Goal: Participate in discussion

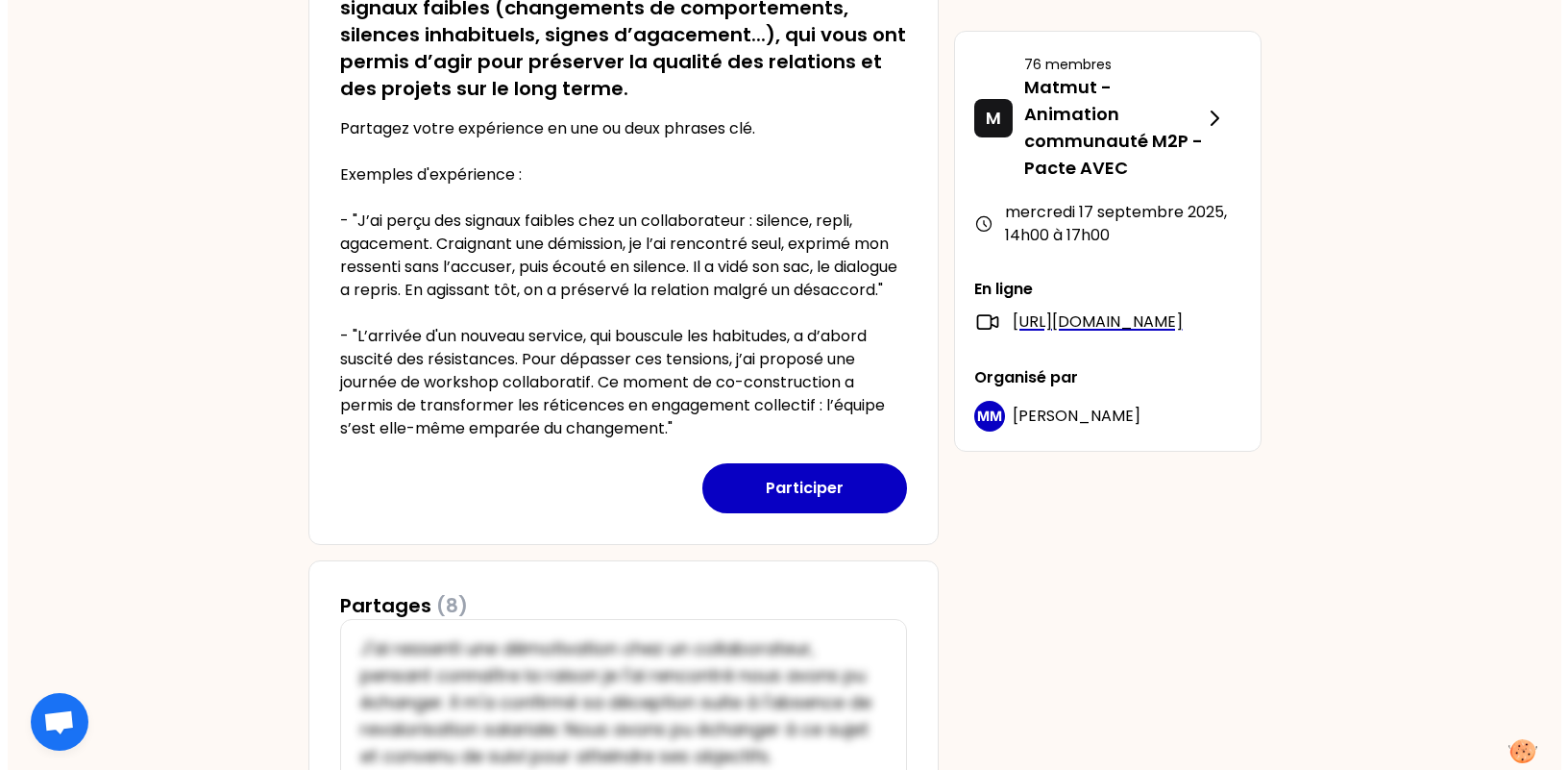
scroll to position [576, 0]
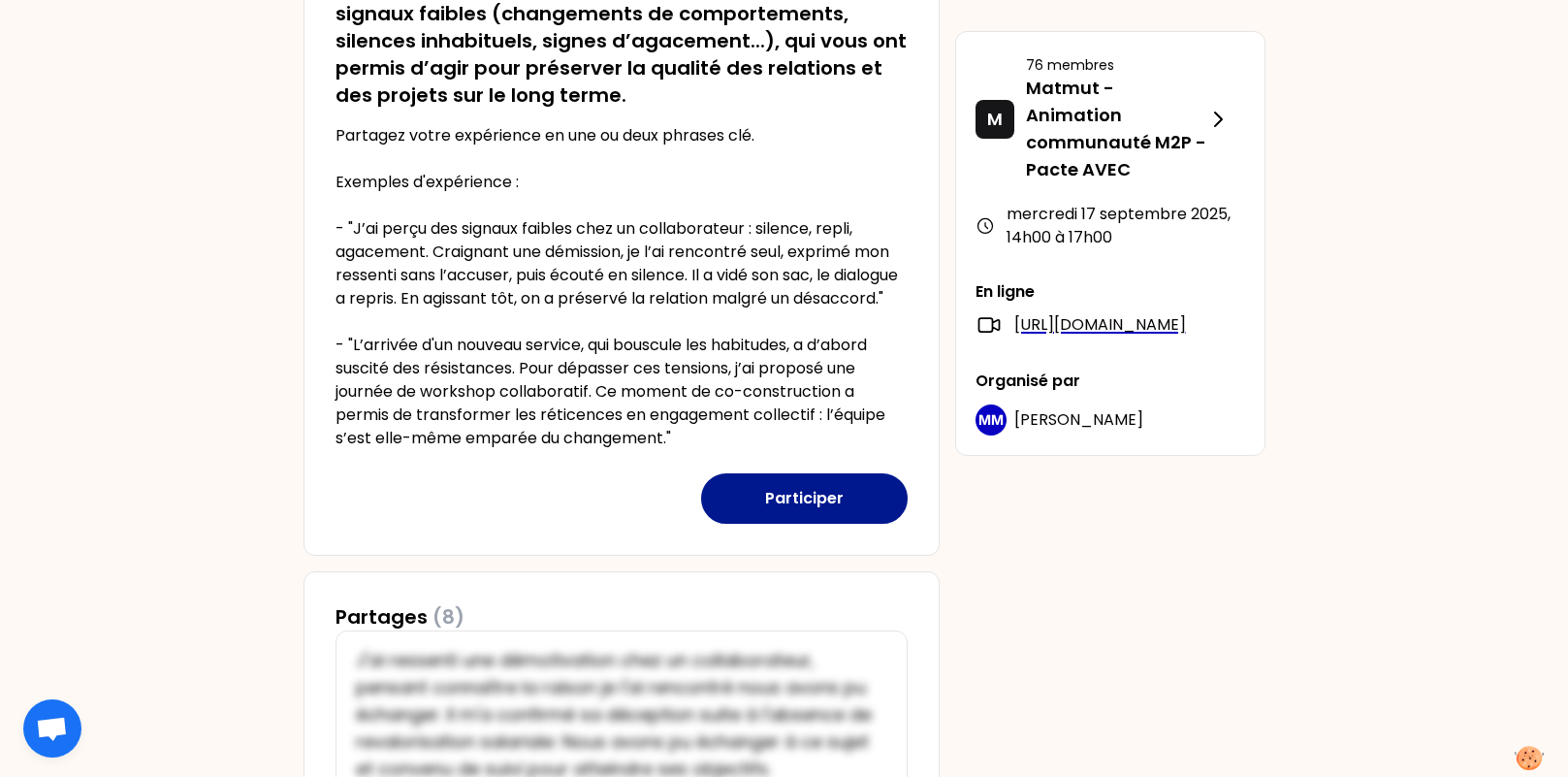
click at [817, 515] on button "Participer" at bounding box center [804, 499] width 206 height 51
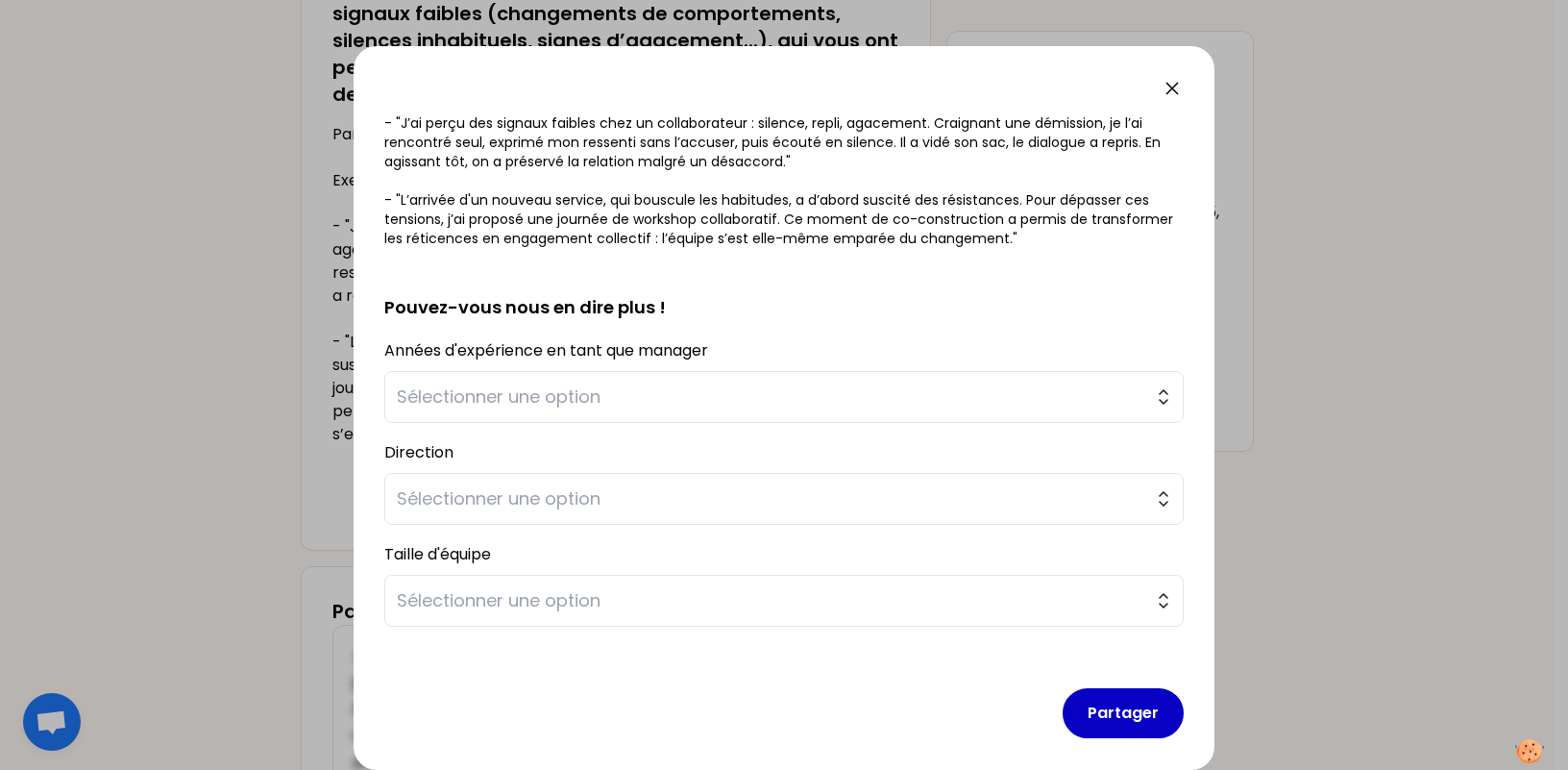
scroll to position [399, 0]
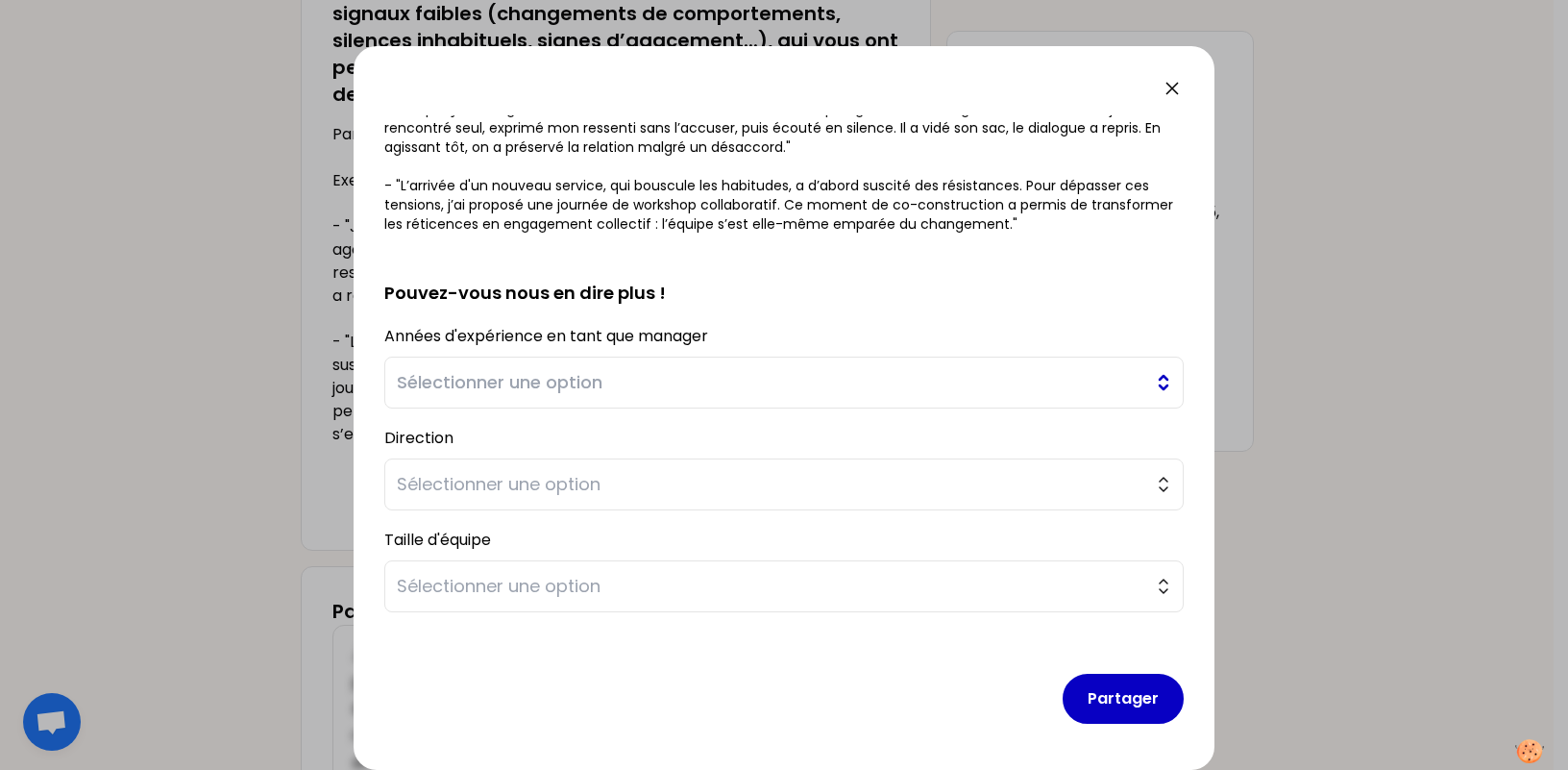
click at [712, 376] on span "Sélectionner une option" at bounding box center [771, 383] width 747 height 27
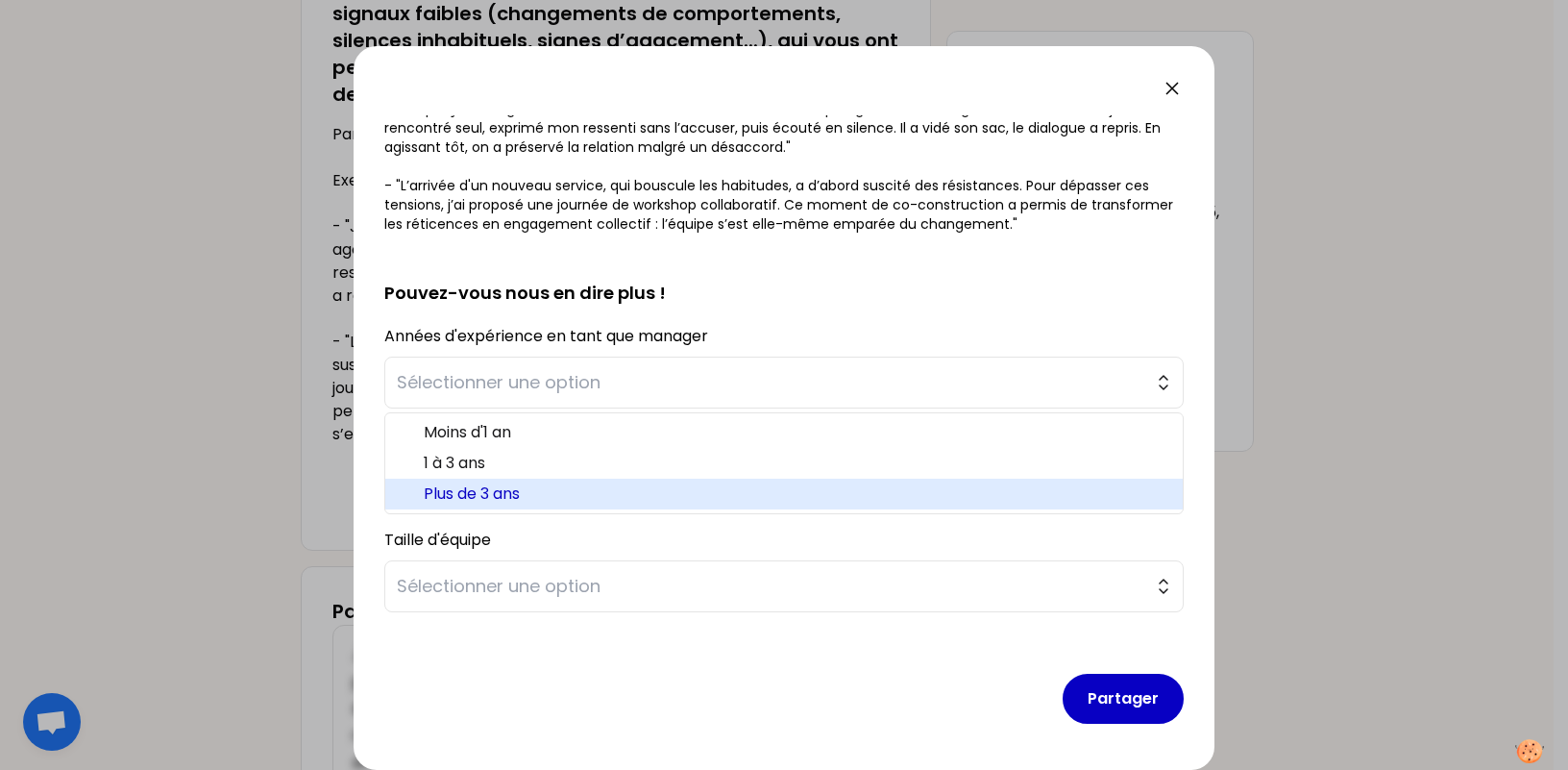
click at [696, 500] on span "Plus de 3 ans" at bounding box center [796, 494] width 744 height 23
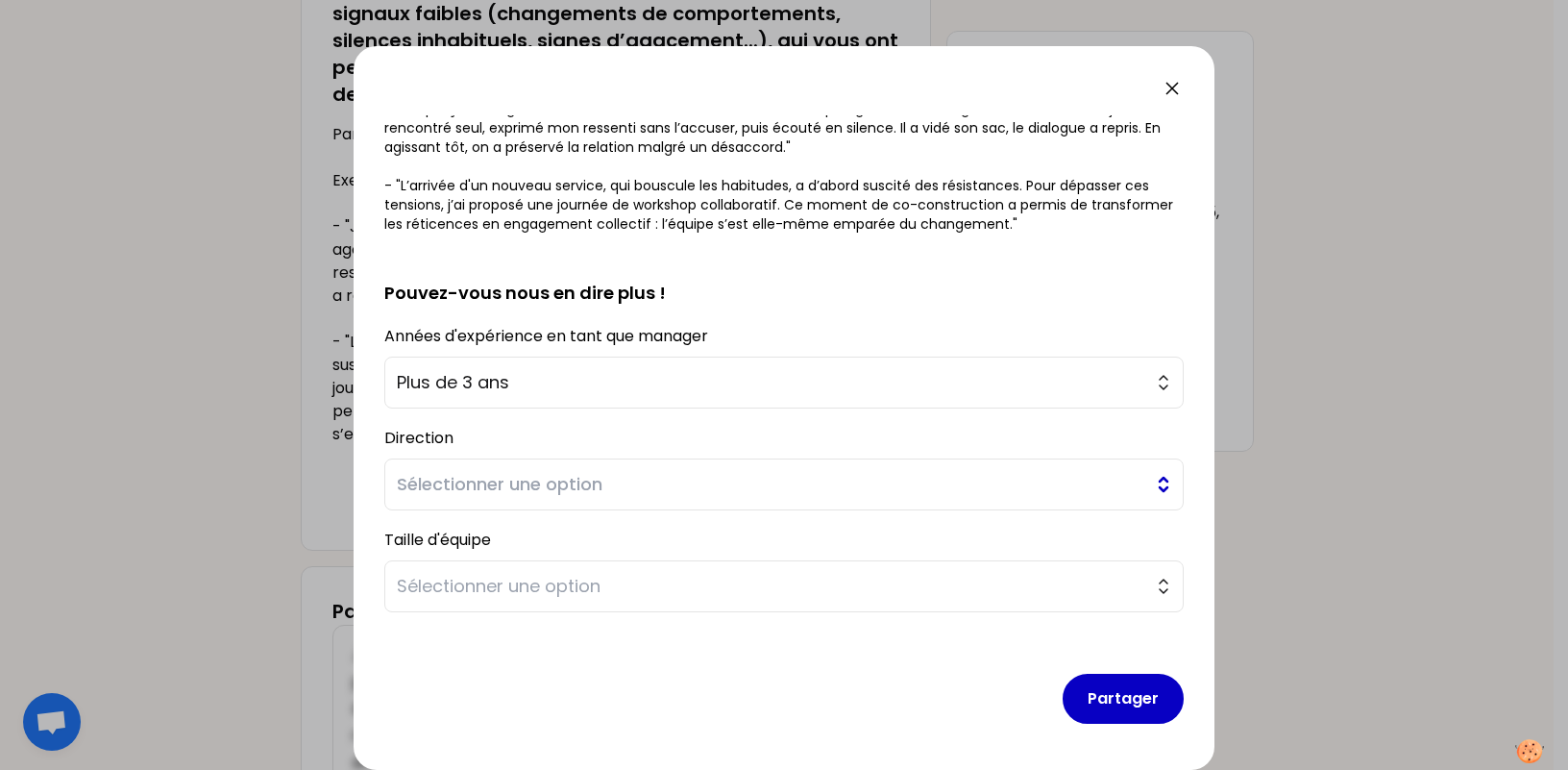
click at [706, 504] on button "Sélectionner une option" at bounding box center [784, 485] width 799 height 52
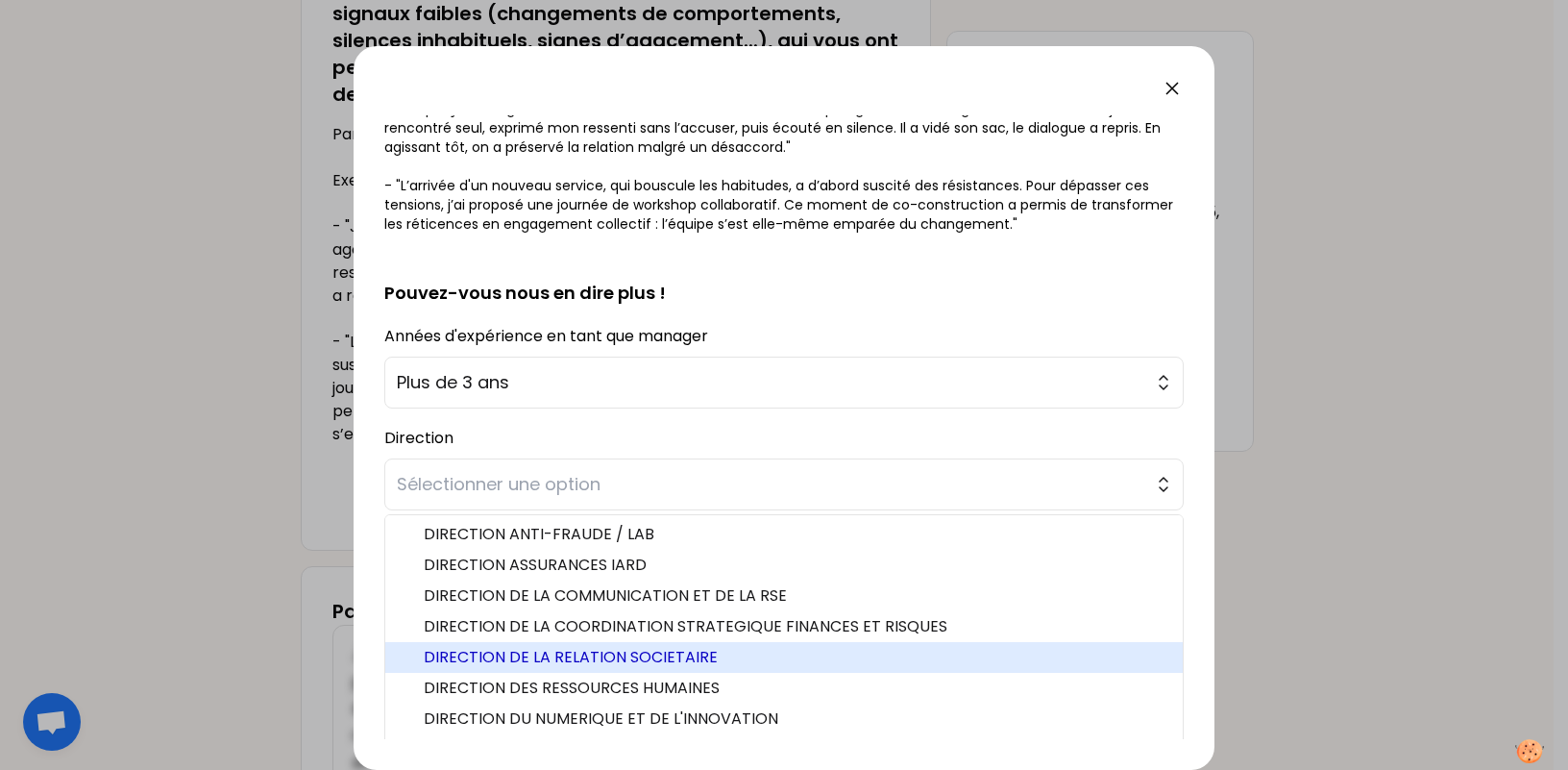
click at [810, 651] on span "DIRECTION DE LA RELATION SOCIETAIRE" at bounding box center [796, 657] width 744 height 23
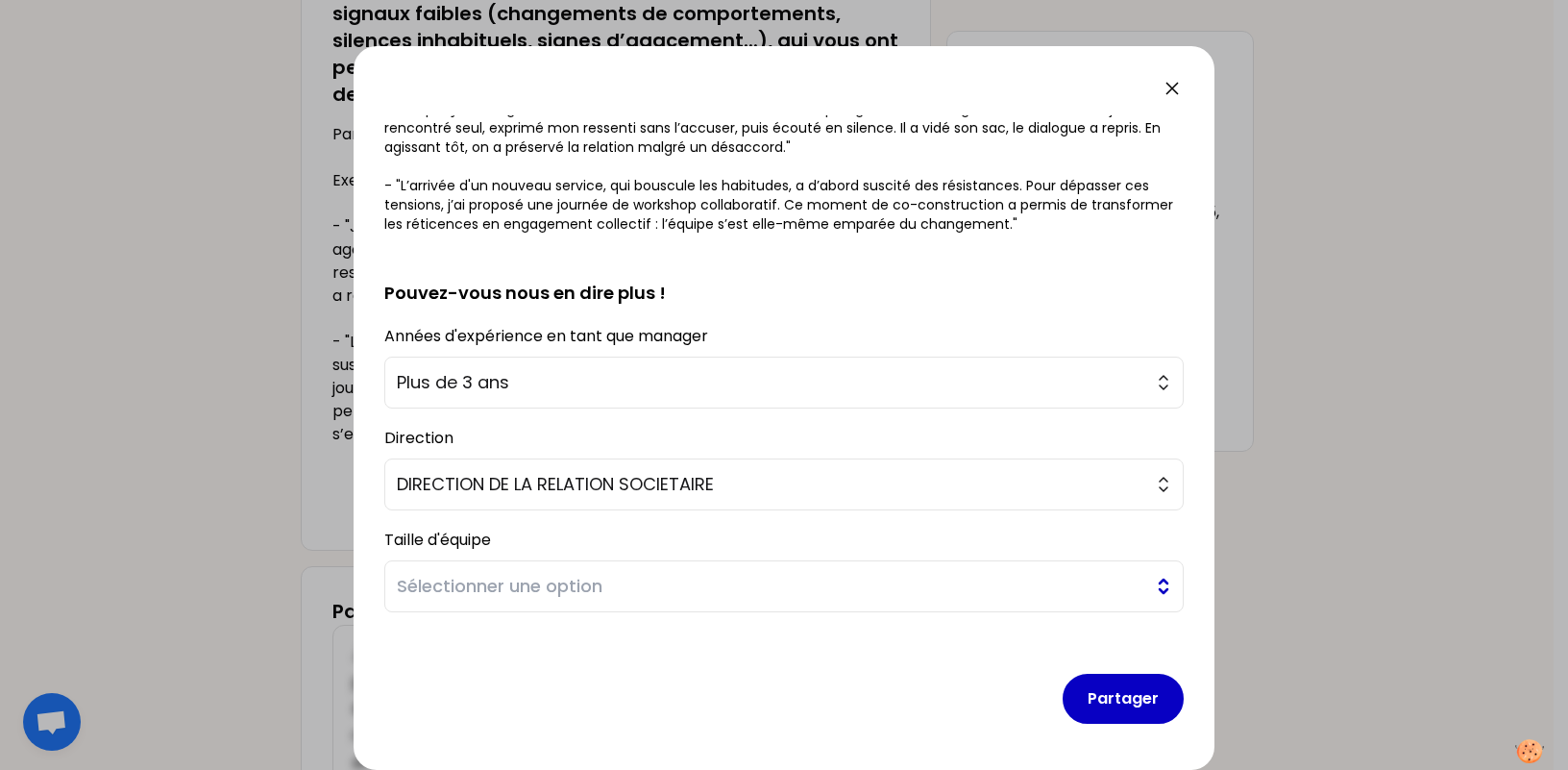
click at [629, 560] on button "Sélectionner une option" at bounding box center [784, 586] width 799 height 52
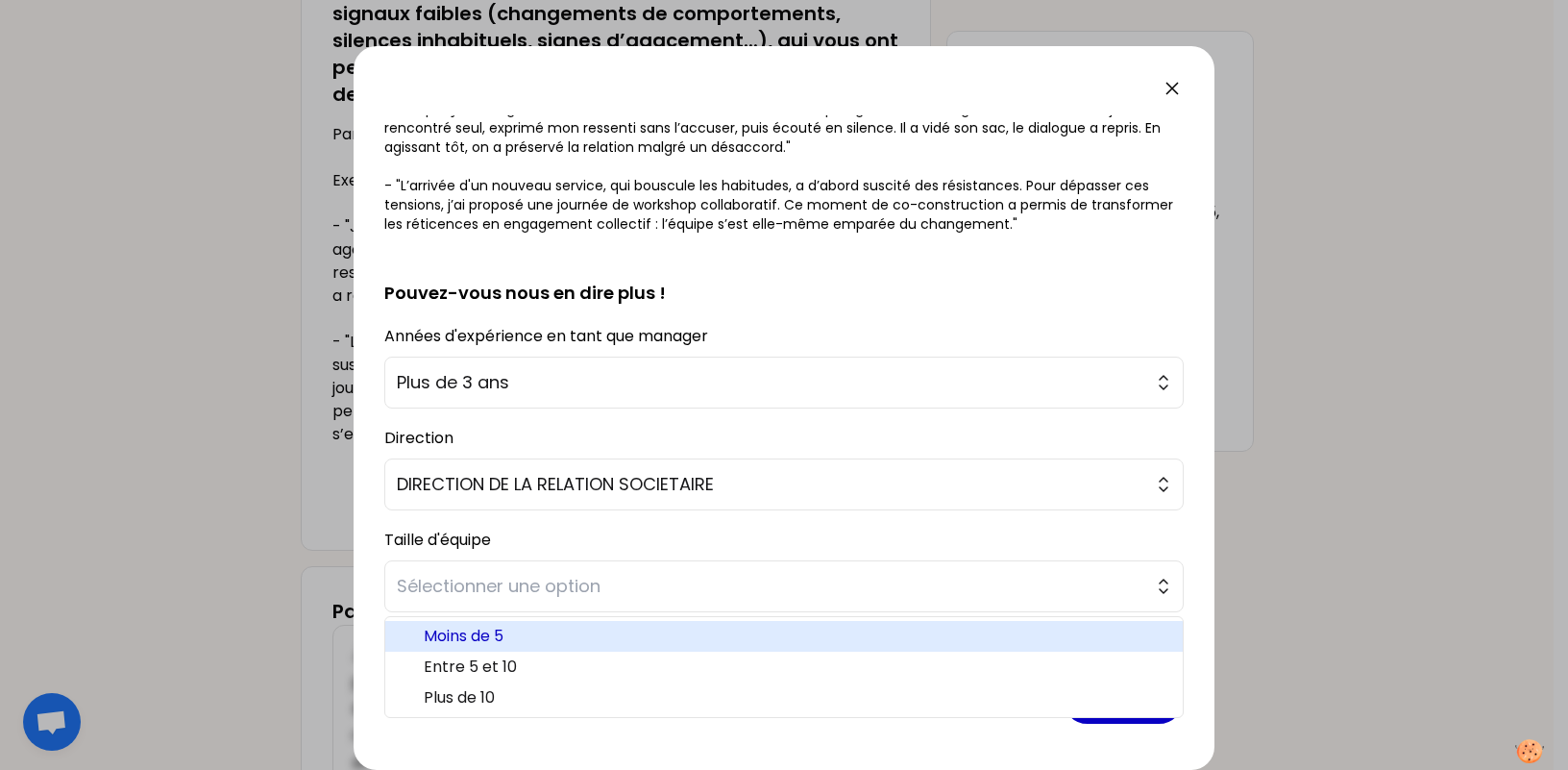
click at [572, 643] on span "Moins de 5" at bounding box center [796, 636] width 744 height 23
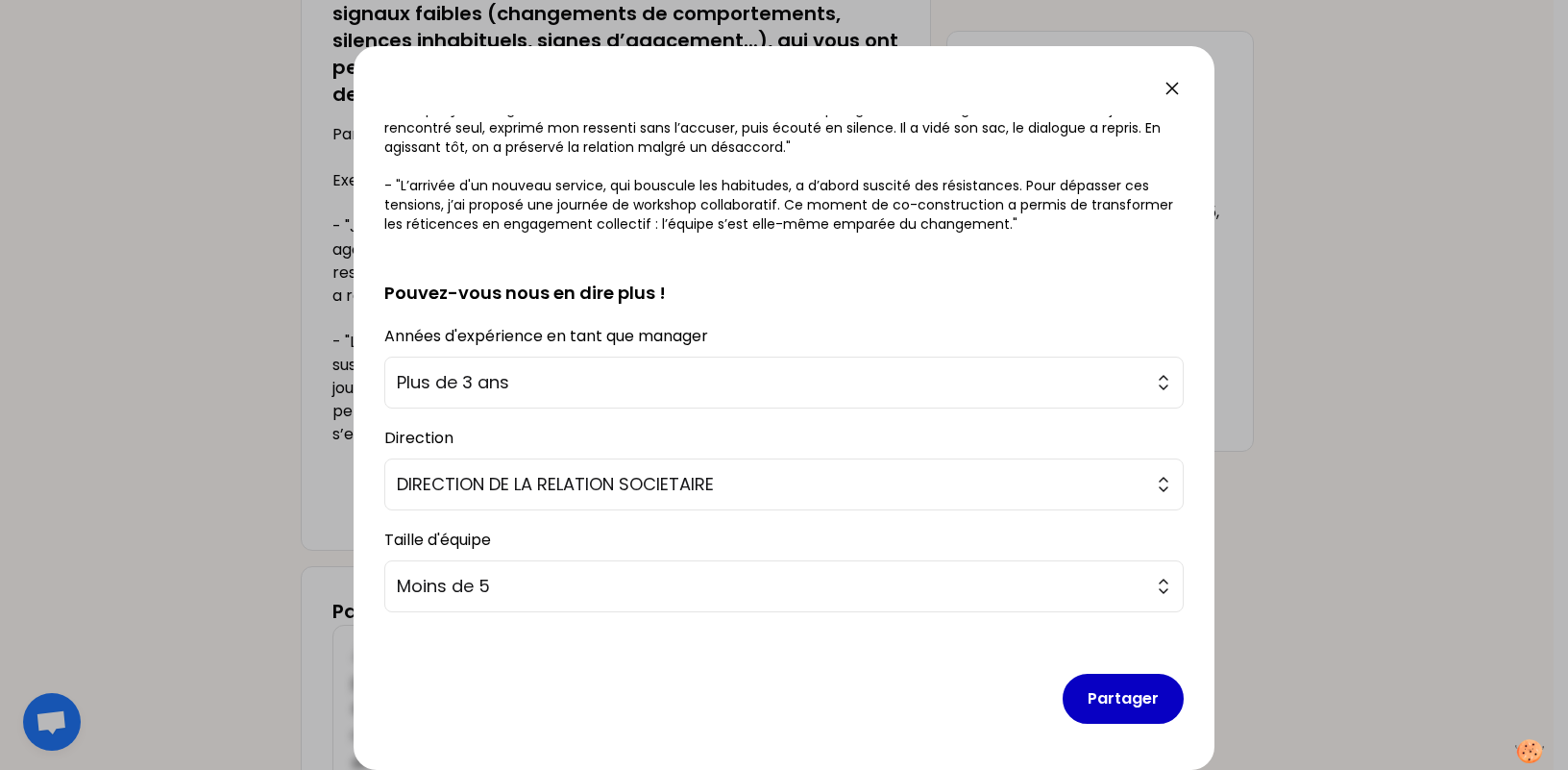
click at [685, 667] on div "Partager" at bounding box center [784, 683] width 799 height 112
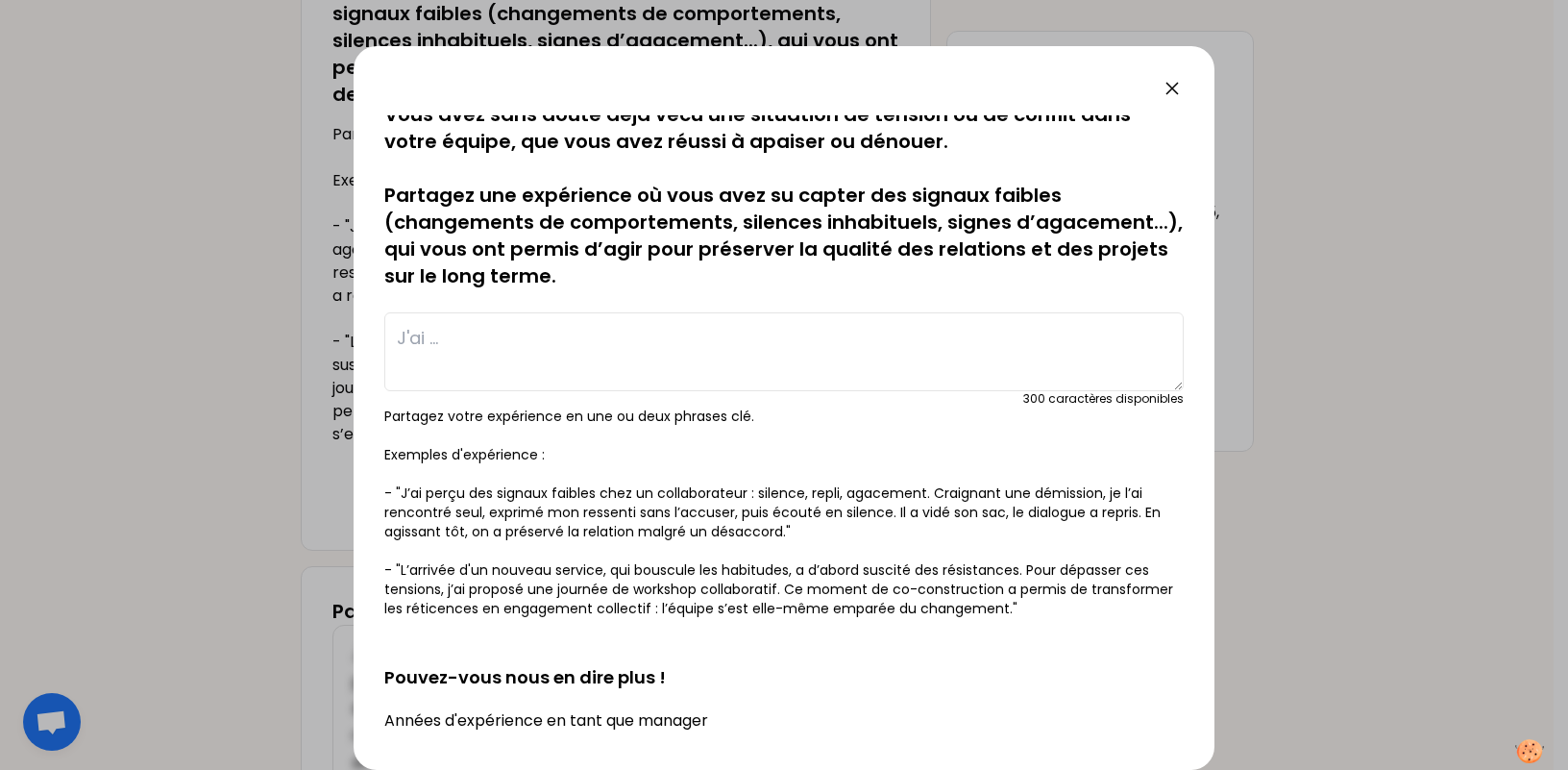
scroll to position [0, 0]
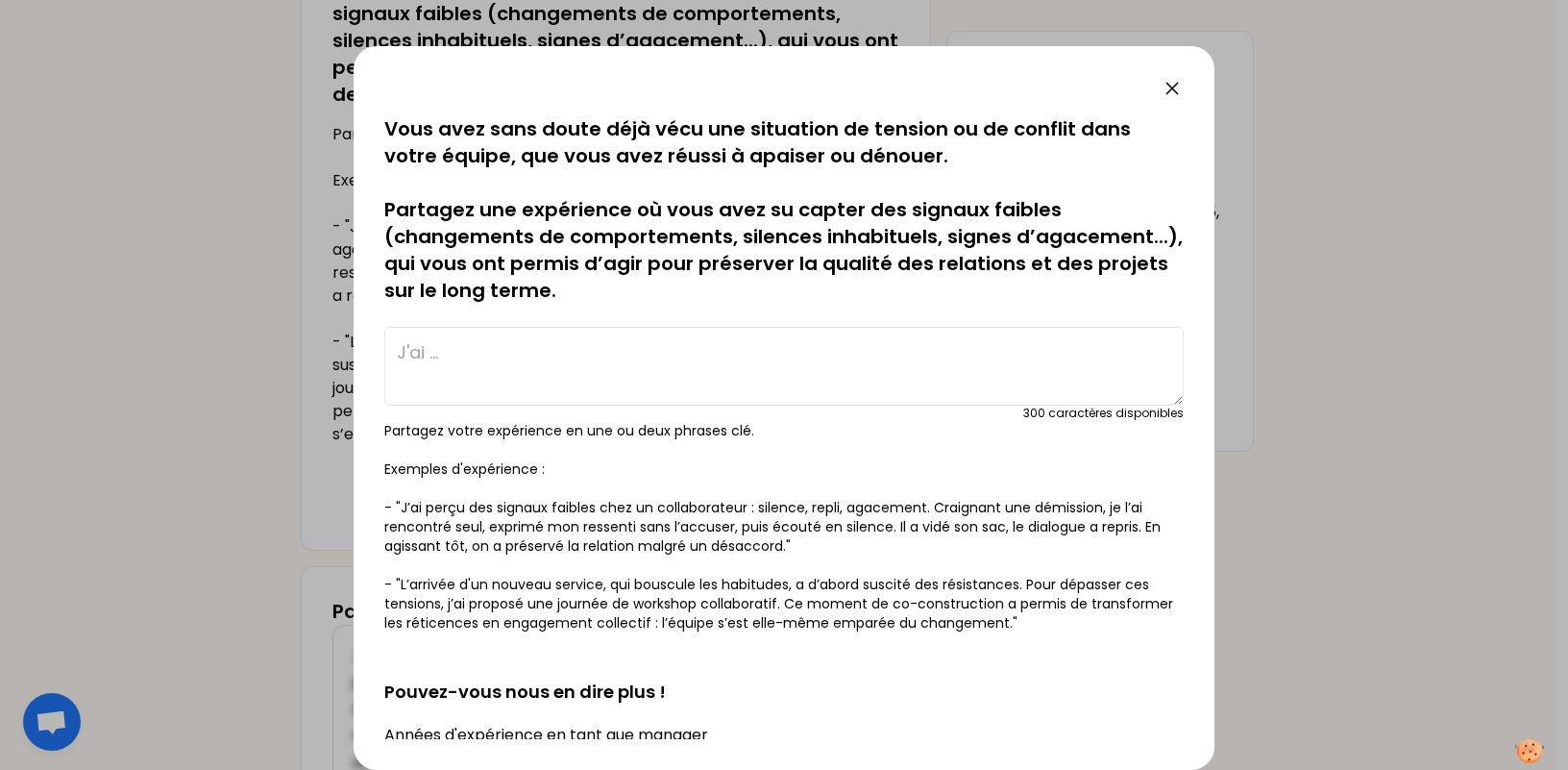
click at [588, 389] on textarea at bounding box center [784, 366] width 799 height 79
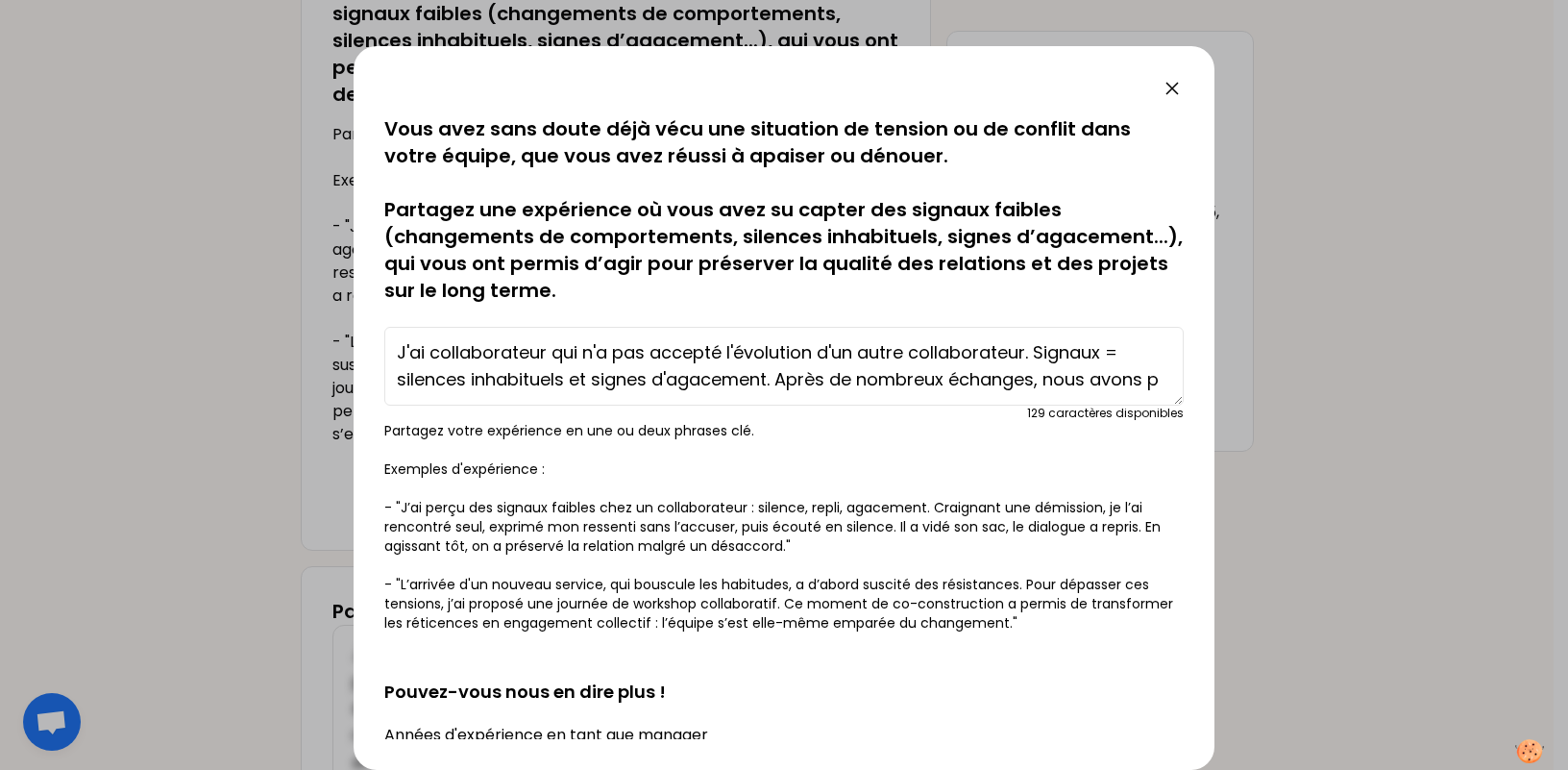
scroll to position [13, 0]
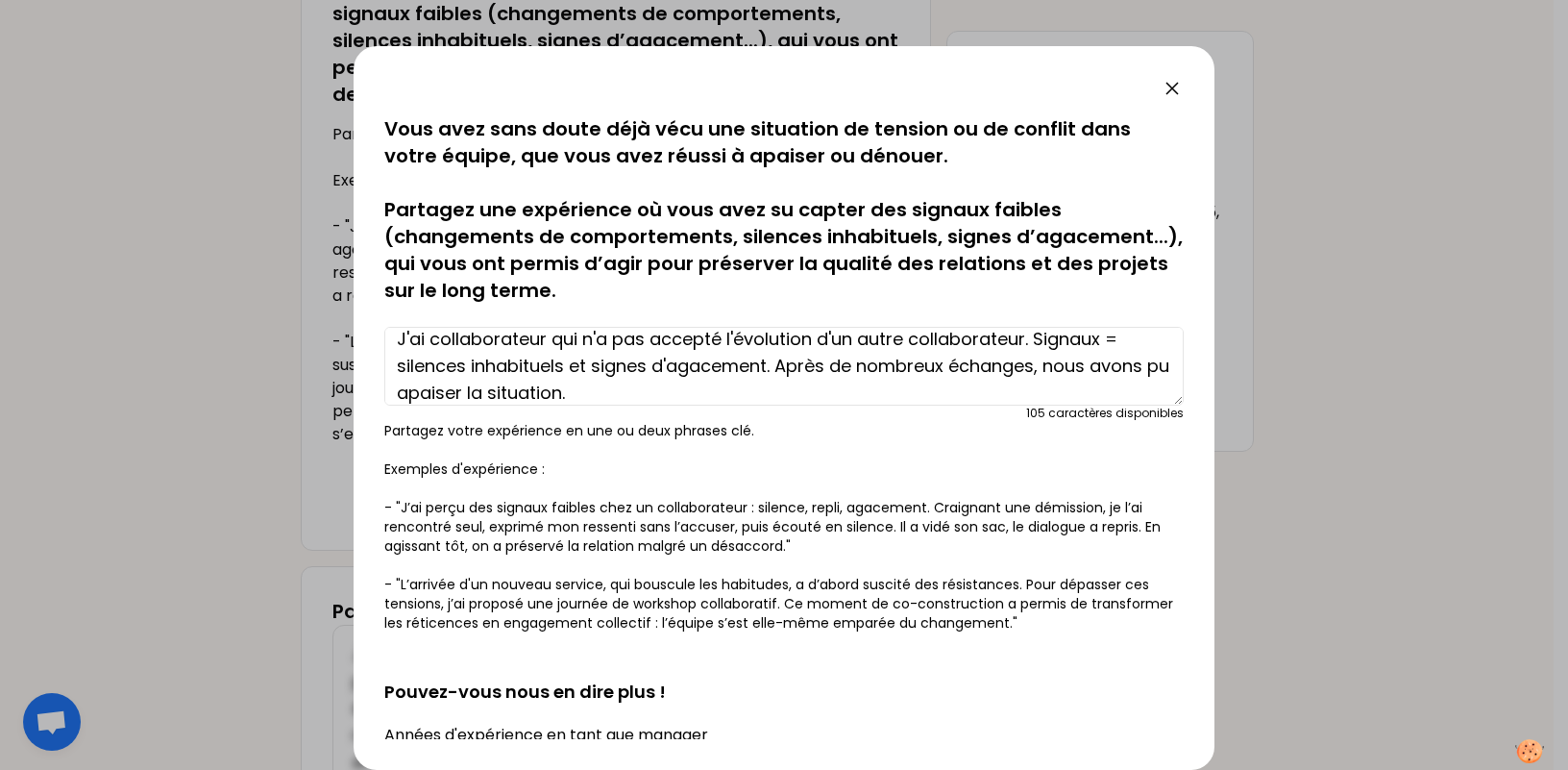
click at [653, 392] on textarea "J'ai collaborateur qui n'a pas accepté l'évolution d'un autre collaborateur. Si…" at bounding box center [784, 366] width 799 height 79
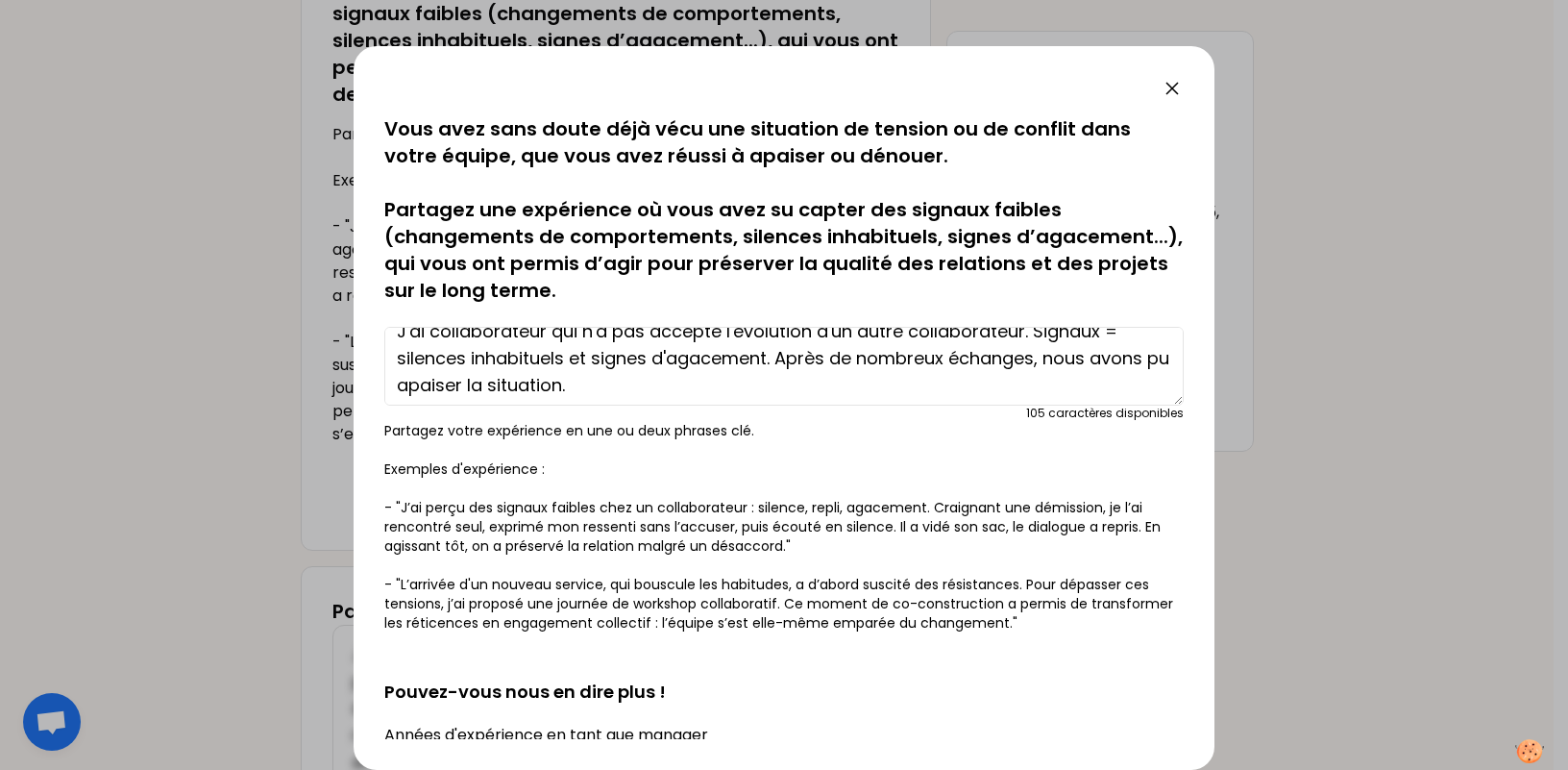
click at [729, 379] on textarea "J'ai collaborateur qui n'a pas accepté l'évolution d'un autre collaborateur. Si…" at bounding box center [784, 366] width 799 height 79
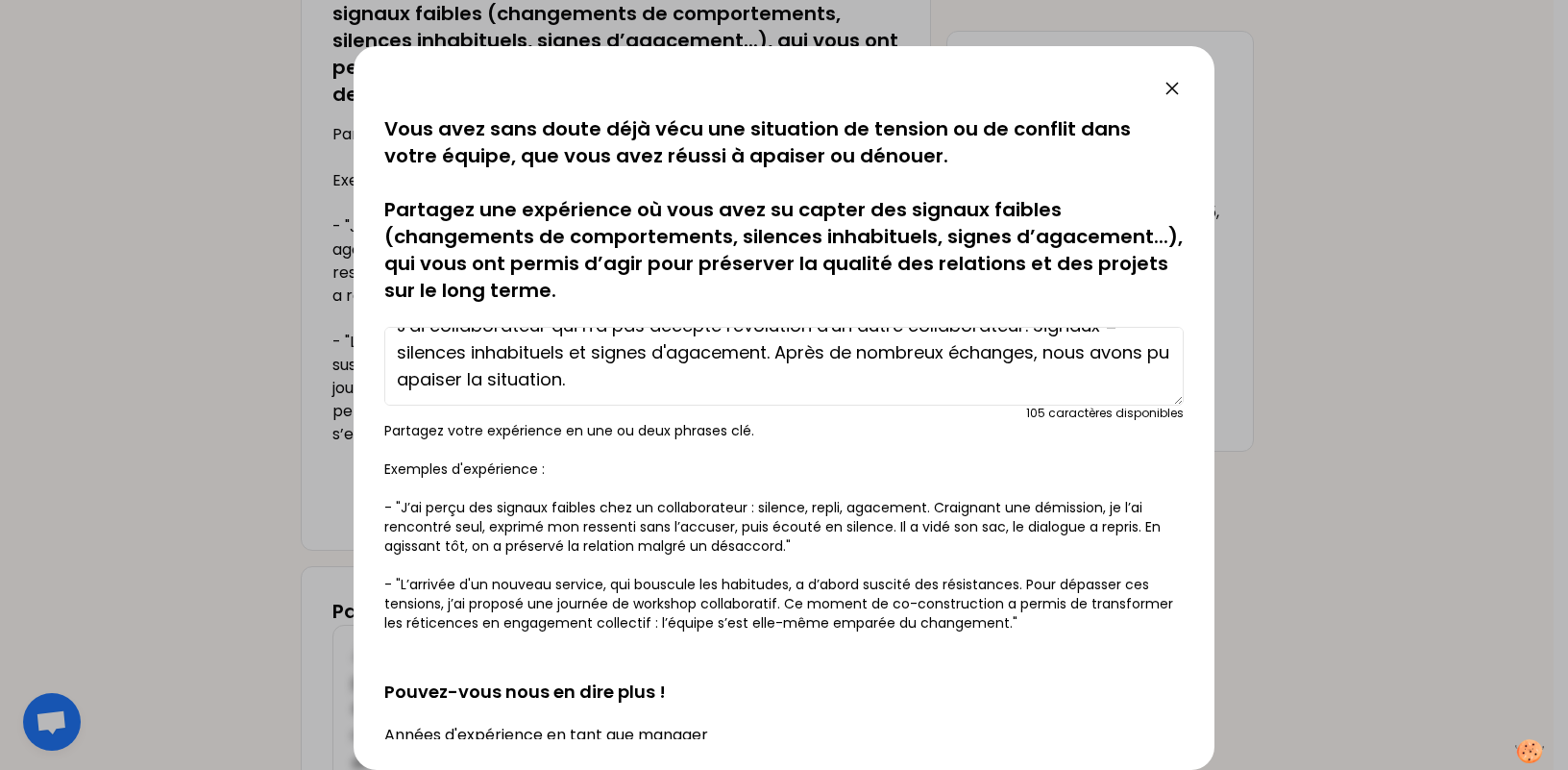
click at [777, 355] on textarea "J'ai collaborateur qui n'a pas accepté l'évolution d'un autre collaborateur. Si…" at bounding box center [784, 366] width 799 height 79
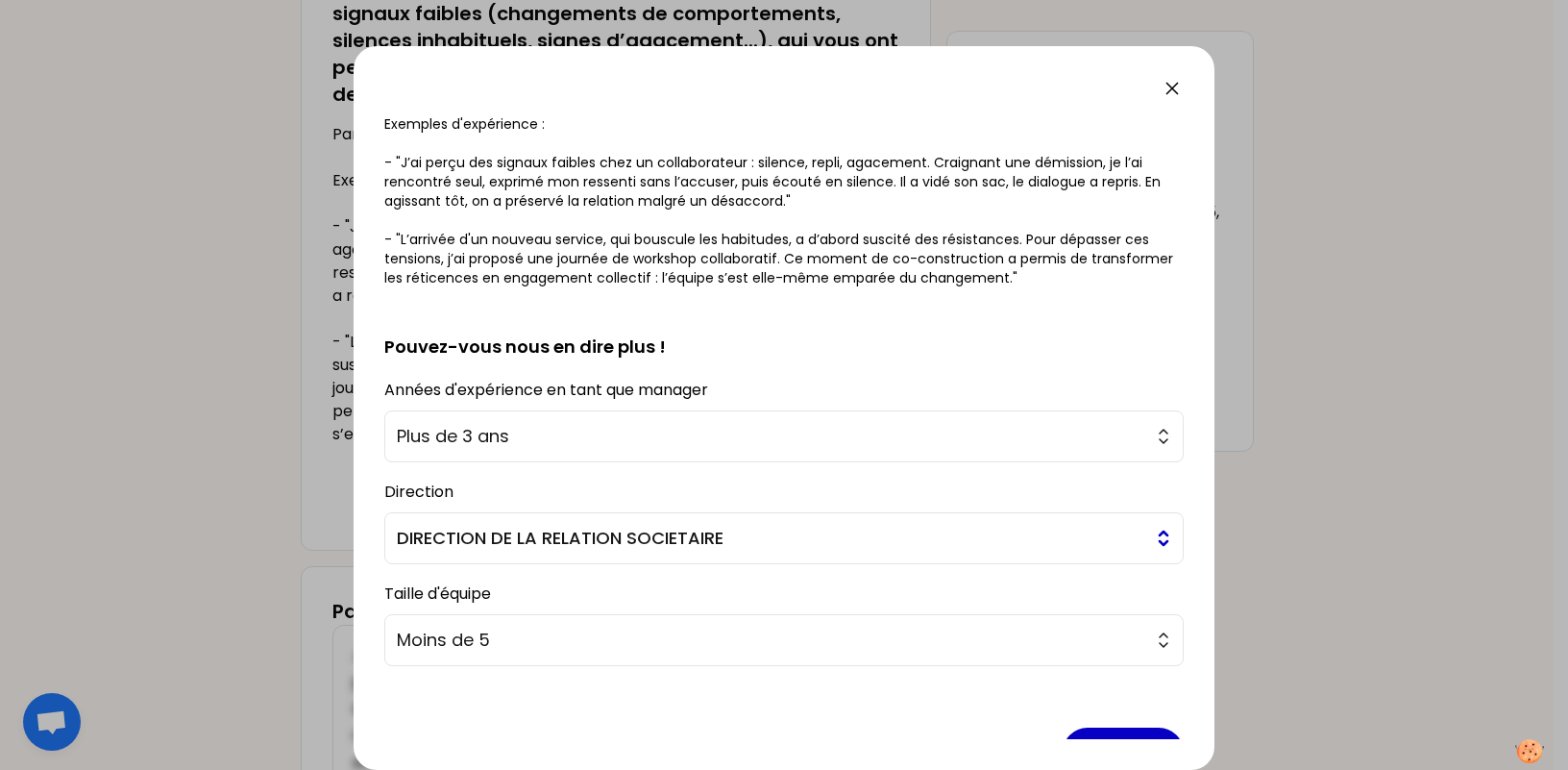
scroll to position [399, 0]
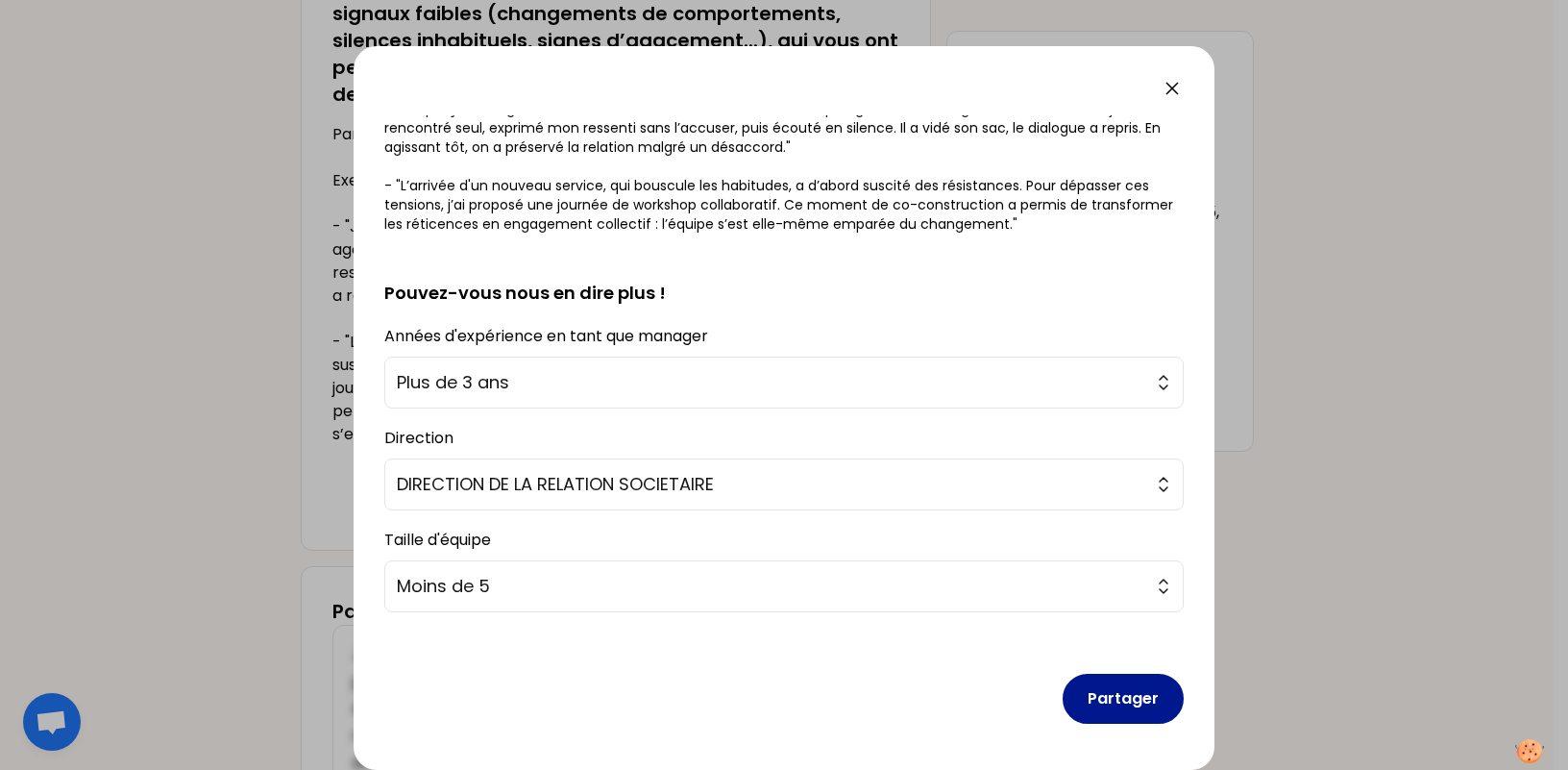
type textarea "J'ai collaborateur qui n'a pas accepté l'évolution d'un autre collaborateur. Si…"
drag, startPoint x: 1094, startPoint y: 691, endPoint x: 993, endPoint y: 669, distance: 103.4
click at [1095, 691] on button "Partager" at bounding box center [1123, 699] width 121 height 50
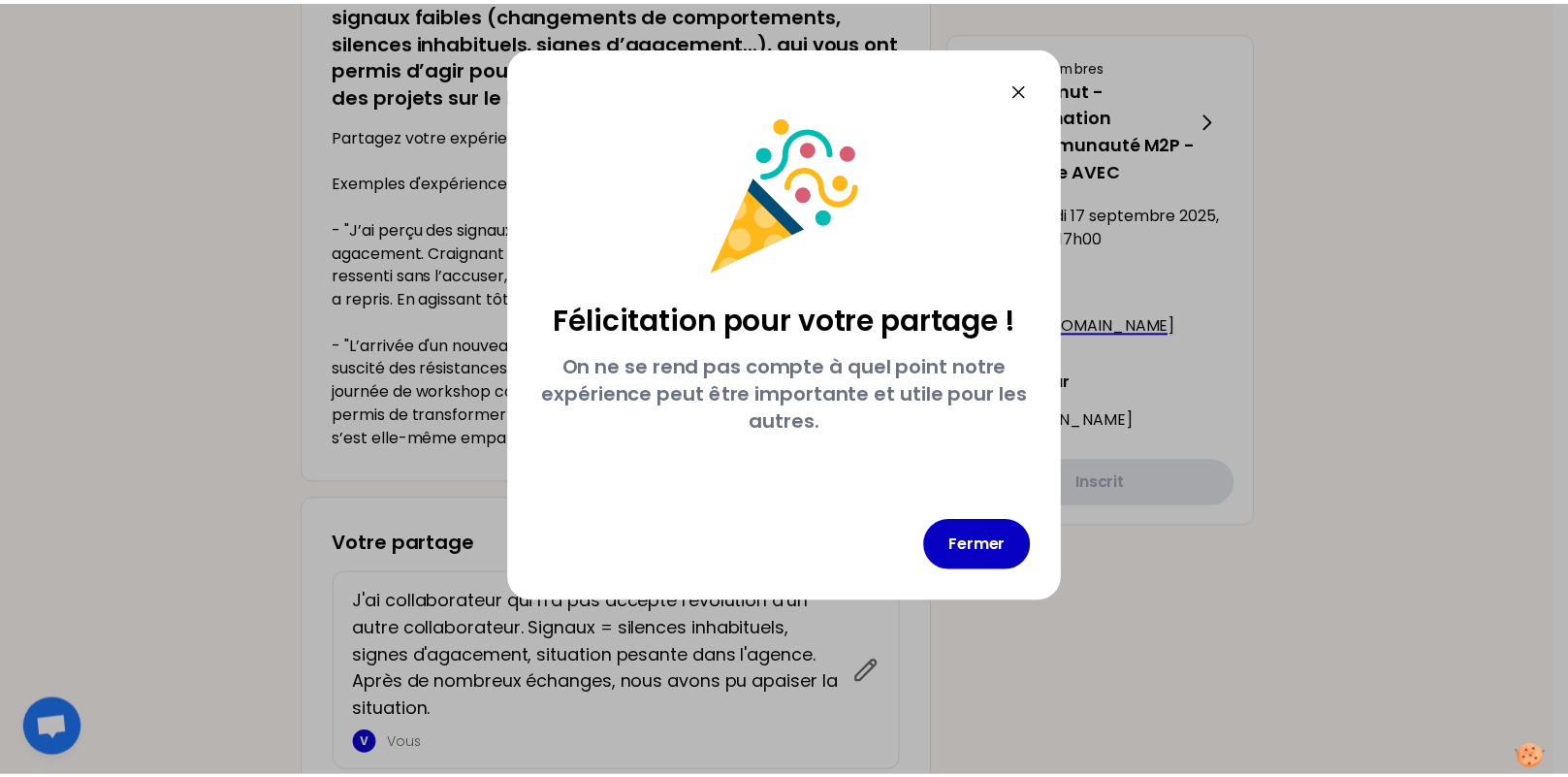
scroll to position [0, 0]
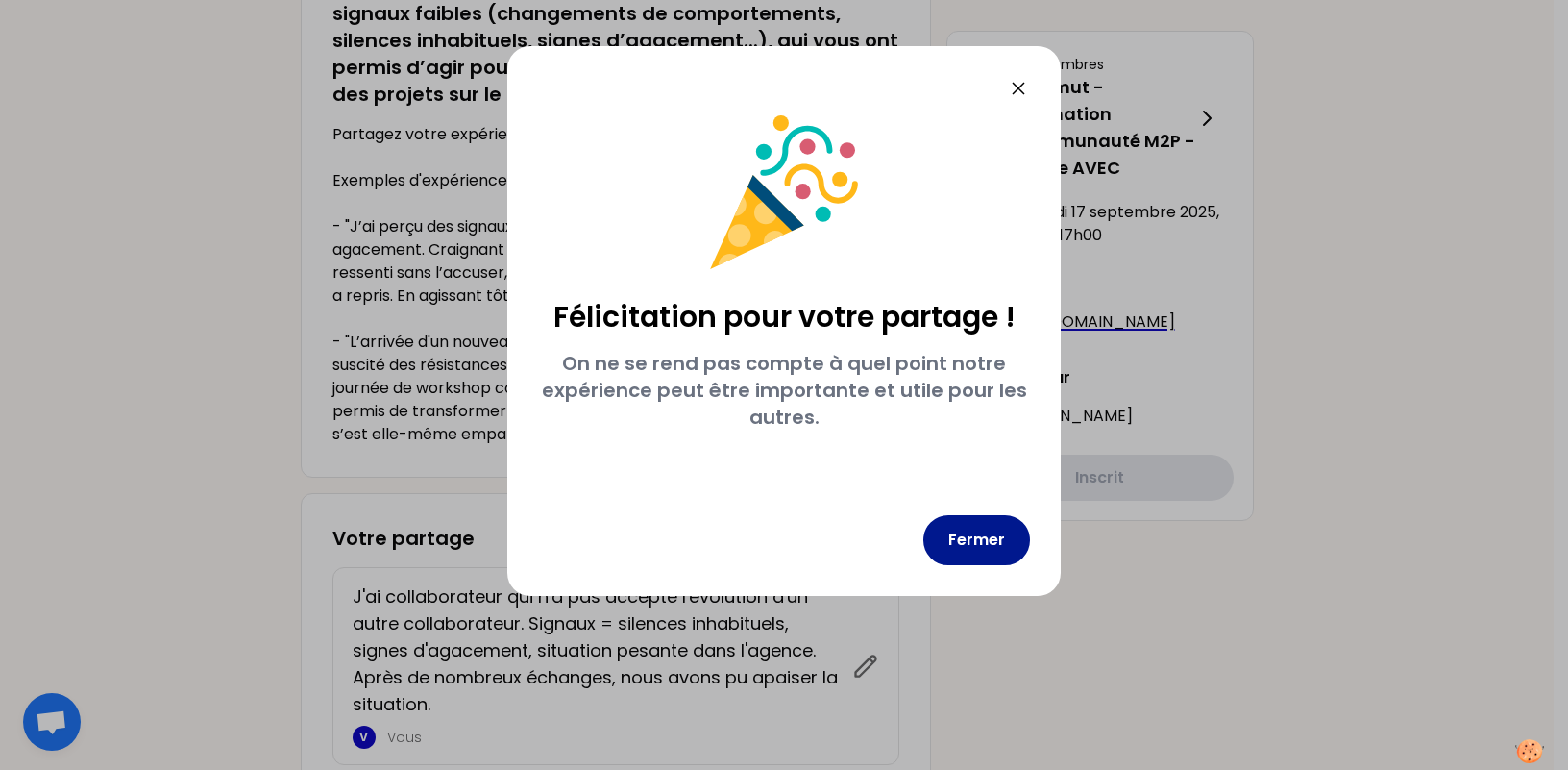
click at [981, 534] on button "Fermer" at bounding box center [976, 541] width 107 height 50
